Goal: Task Accomplishment & Management: Manage account settings

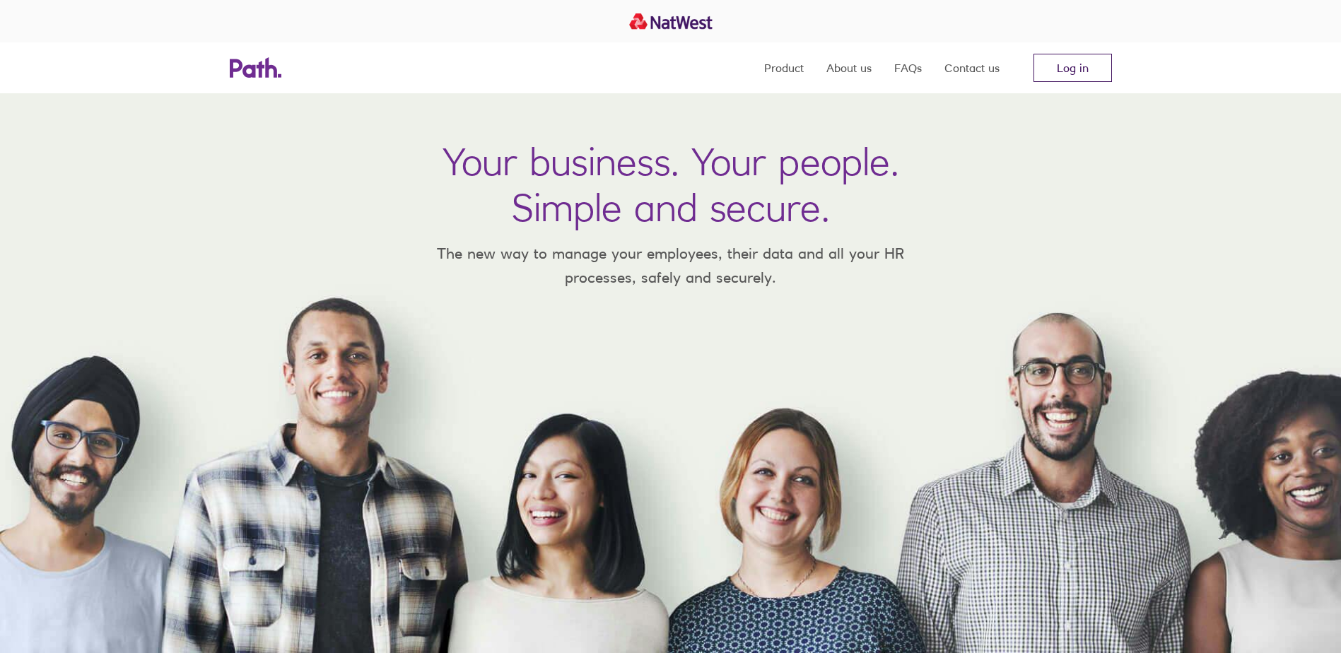
click at [1096, 66] on link "Log in" at bounding box center [1073, 68] width 78 height 28
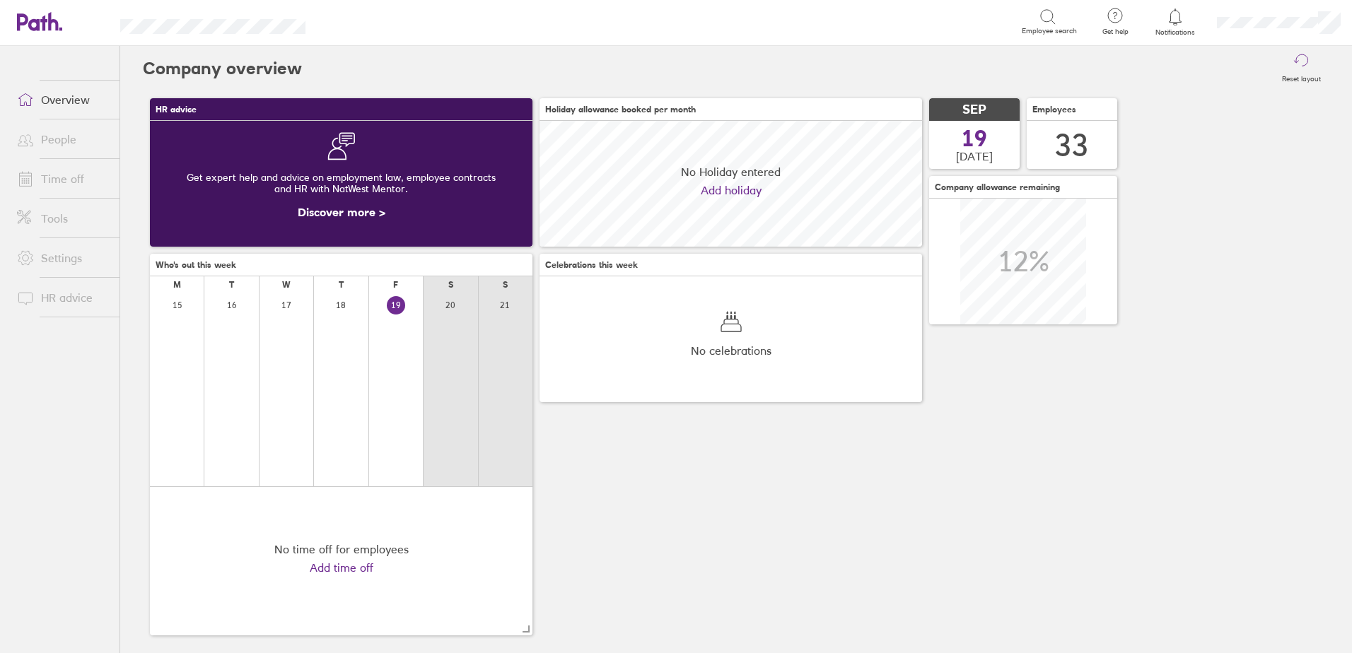
scroll to position [126, 383]
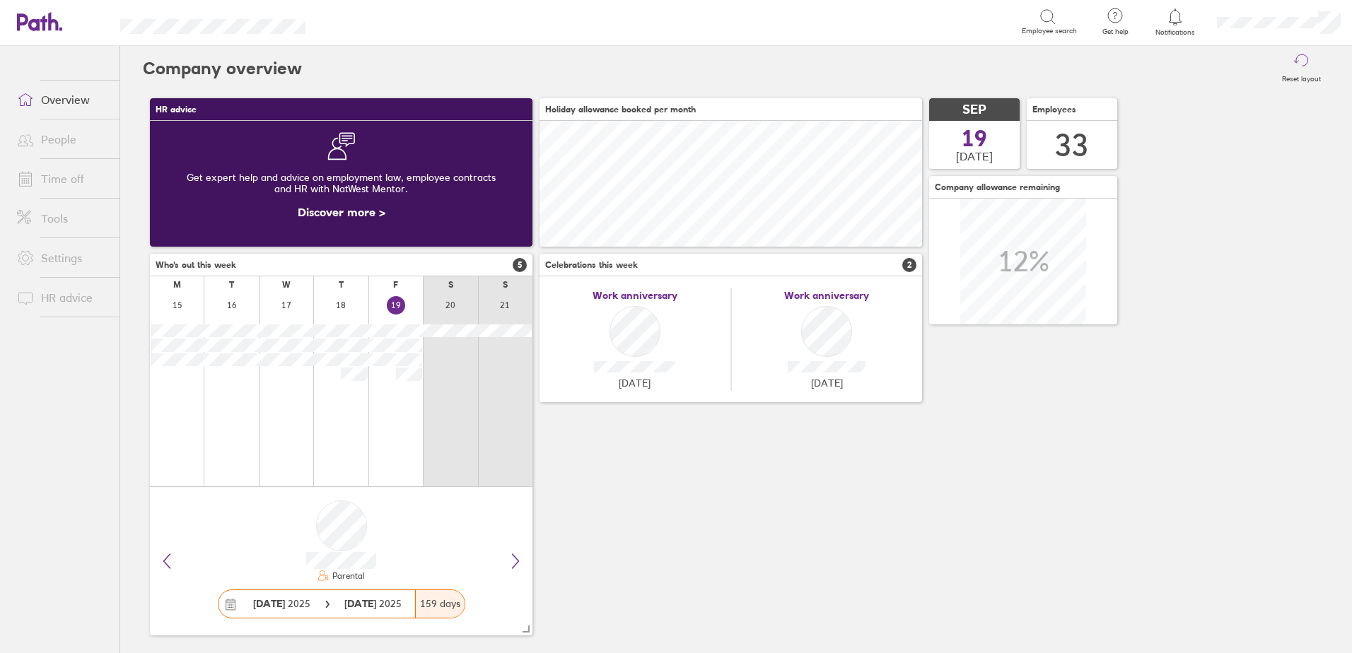
click at [53, 179] on link "Time off" at bounding box center [63, 179] width 114 height 28
